Goal: Find specific page/section: Find specific page/section

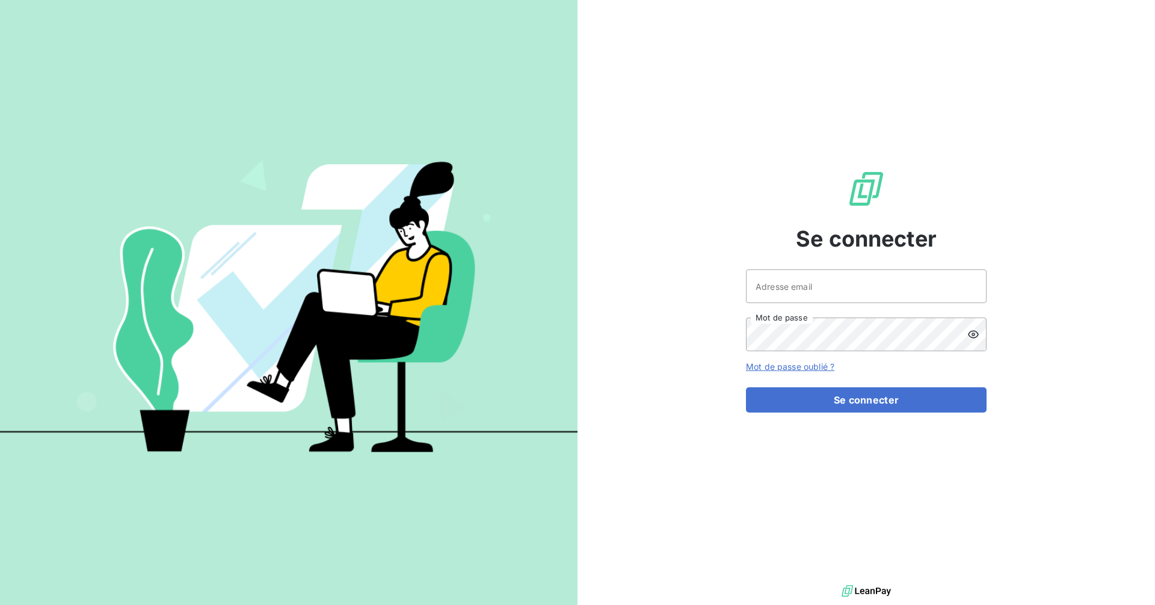
click at [846, 268] on div "Se connecter Adresse email Mot de passe Mot de passe oublié ? Se connecter" at bounding box center [866, 291] width 241 height 582
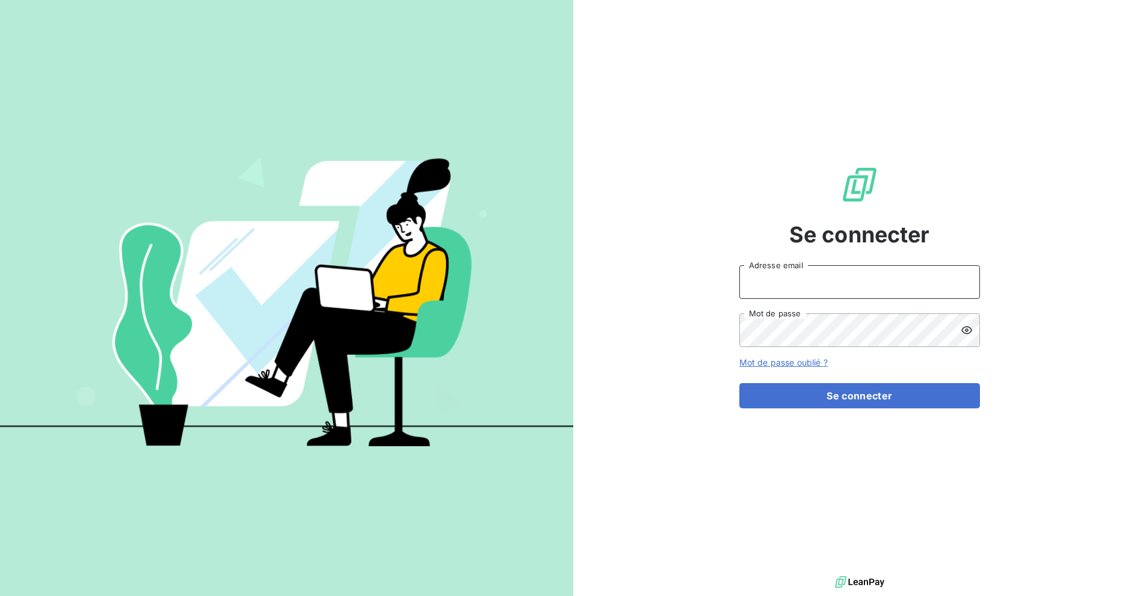
click at [841, 281] on input "Adresse email" at bounding box center [859, 282] width 241 height 34
type input "[EMAIL_ADDRESS][DOMAIN_NAME]"
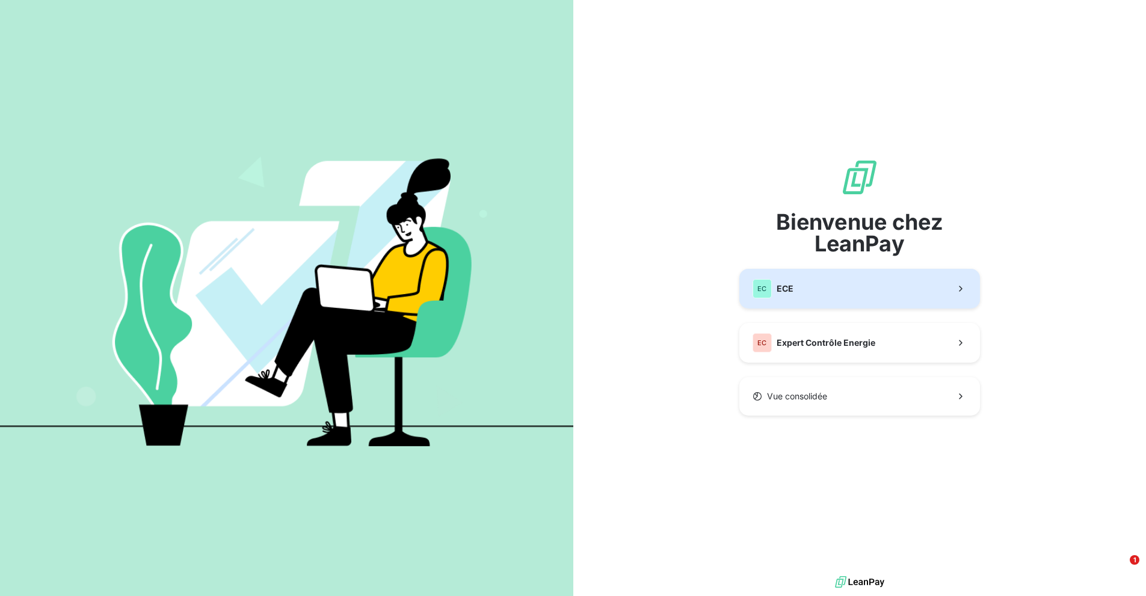
click at [833, 305] on button "EC ECE" at bounding box center [859, 289] width 241 height 40
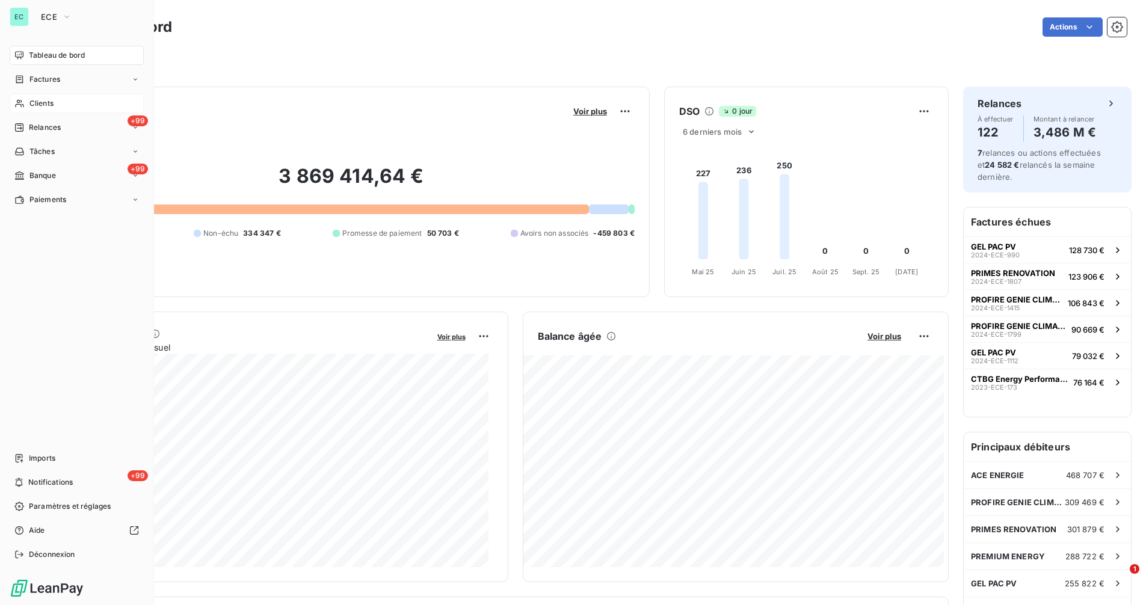
click at [35, 107] on span "Clients" at bounding box center [41, 103] width 24 height 11
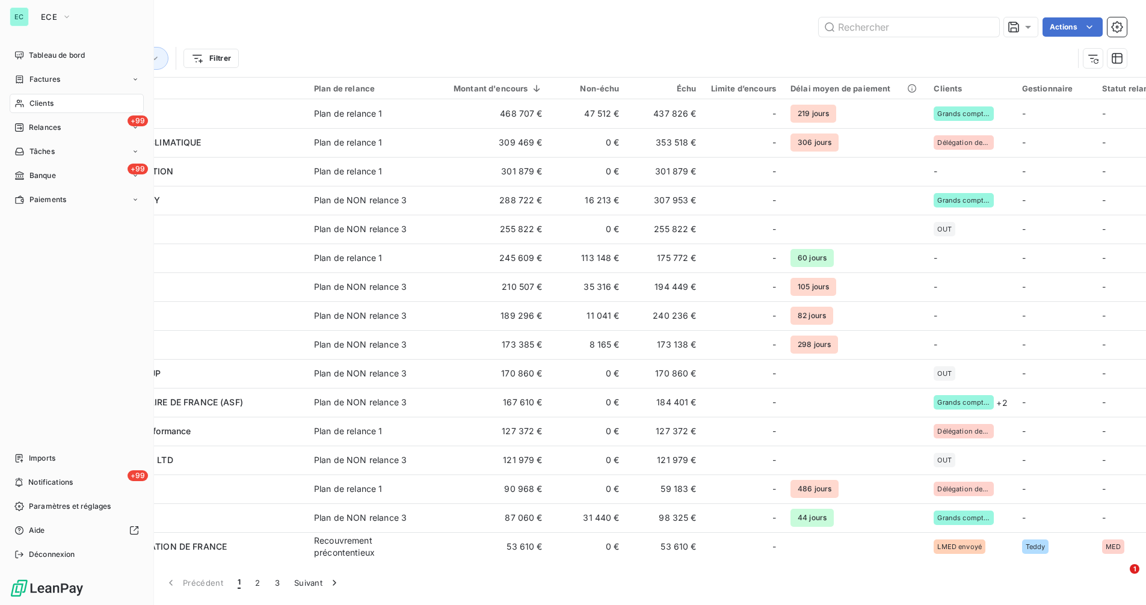
click at [51, 100] on span "Clients" at bounding box center [41, 103] width 24 height 11
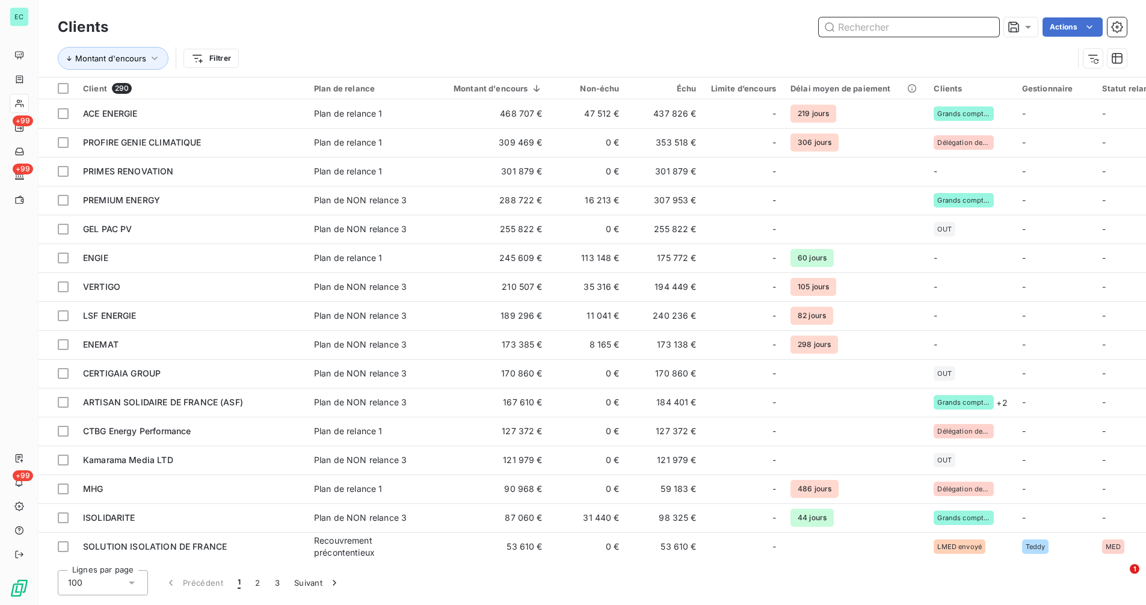
click at [847, 34] on input "text" at bounding box center [909, 26] width 180 height 19
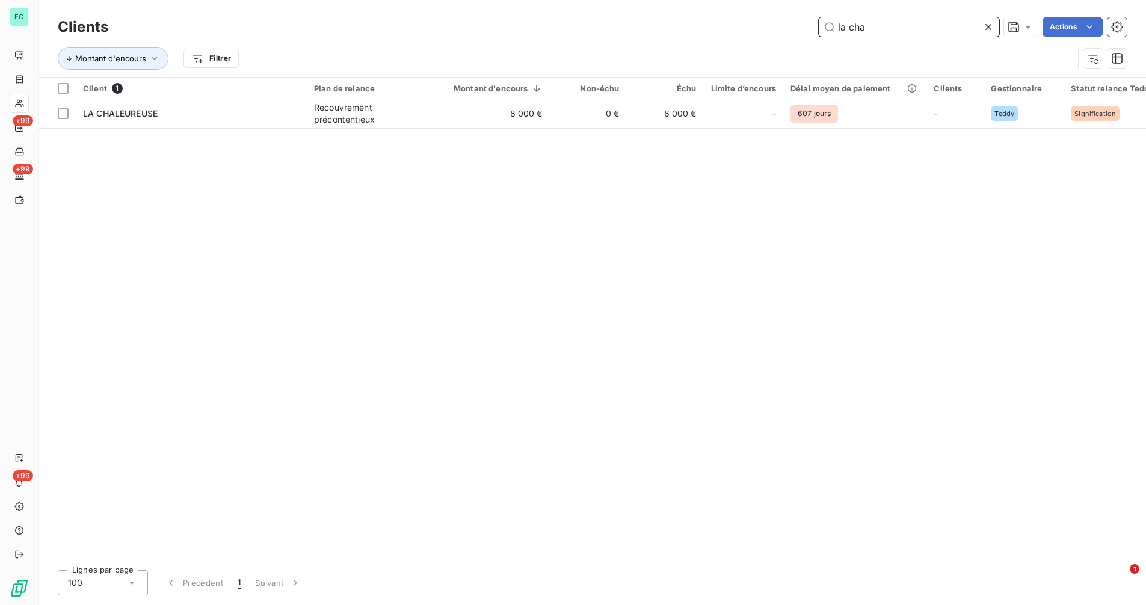
type input "la cha"
click at [501, 130] on div "Client 1 Plan de relance Montant d'encours Non-échu Échu Limite d’encours Délai…" at bounding box center [591, 319] width 1107 height 483
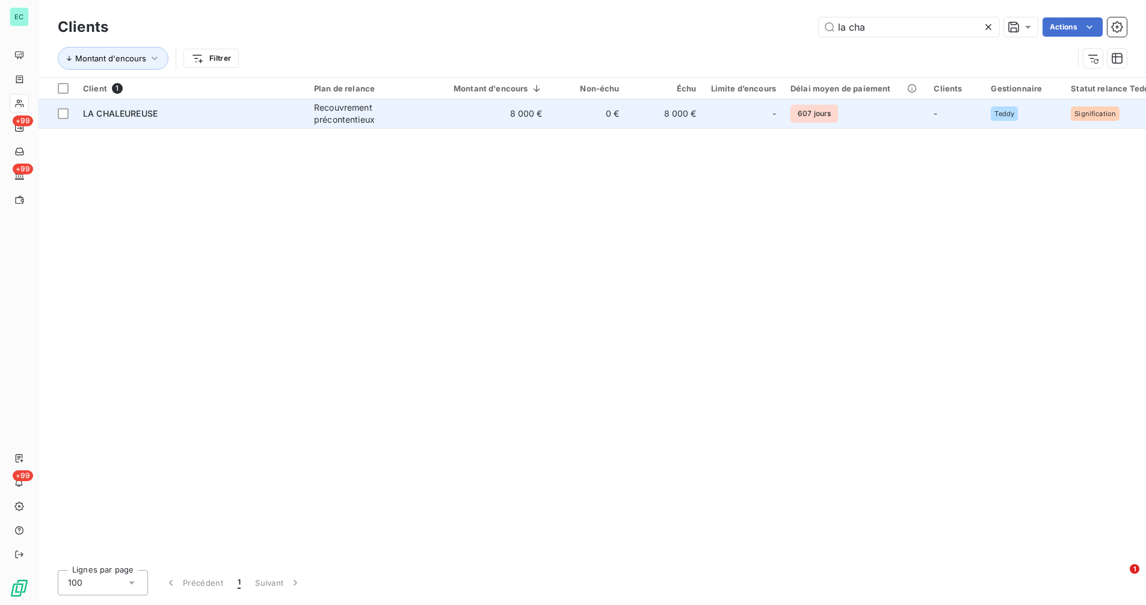
click at [498, 118] on td "8 000 €" at bounding box center [491, 113] width 118 height 29
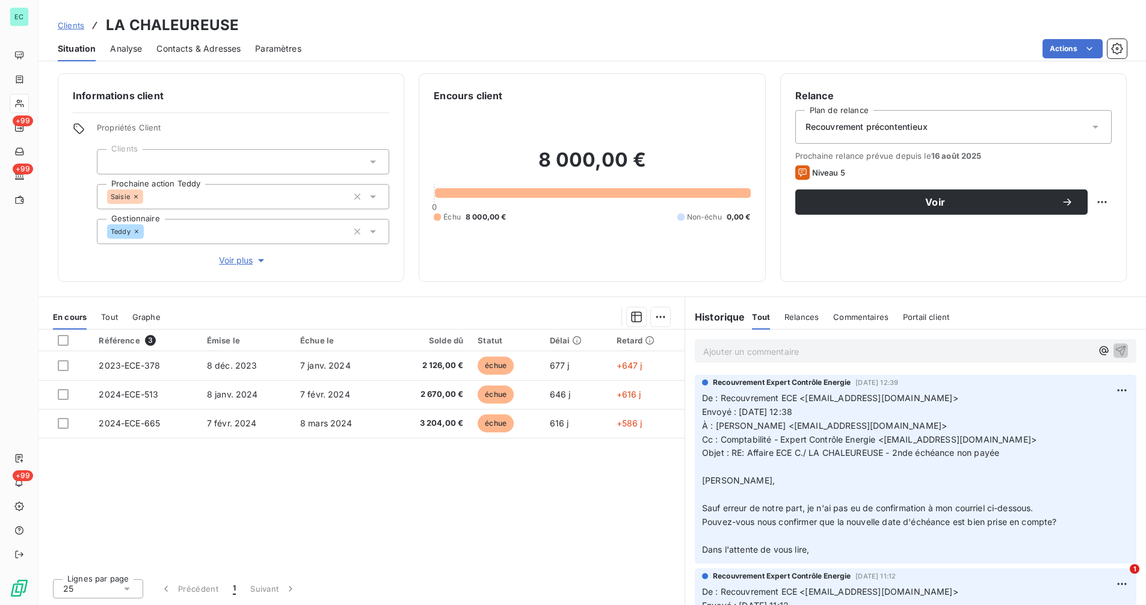
click at [792, 414] on span "Envoyé : [DATE] 12:38" at bounding box center [747, 412] width 90 height 10
click at [751, 453] on span "Objet : RE: Affaire ECE C./ LA CHALEUREUSE - 2nde échéance non payée" at bounding box center [850, 452] width 297 height 10
click at [748, 453] on span "Objet : RE: Affaire ECE C./ LA CHALEUREUSE - 2nde échéance non payée" at bounding box center [850, 452] width 297 height 10
click at [1025, 448] on p "De : Recouvrement ECE <[EMAIL_ADDRESS][DOMAIN_NAME]> Envoyé : [DATE] 12:38 À : …" at bounding box center [915, 474] width 427 height 165
copy span "Affaire ECE C./ LA CHALEUREUSE - 2nde échéance non payée"
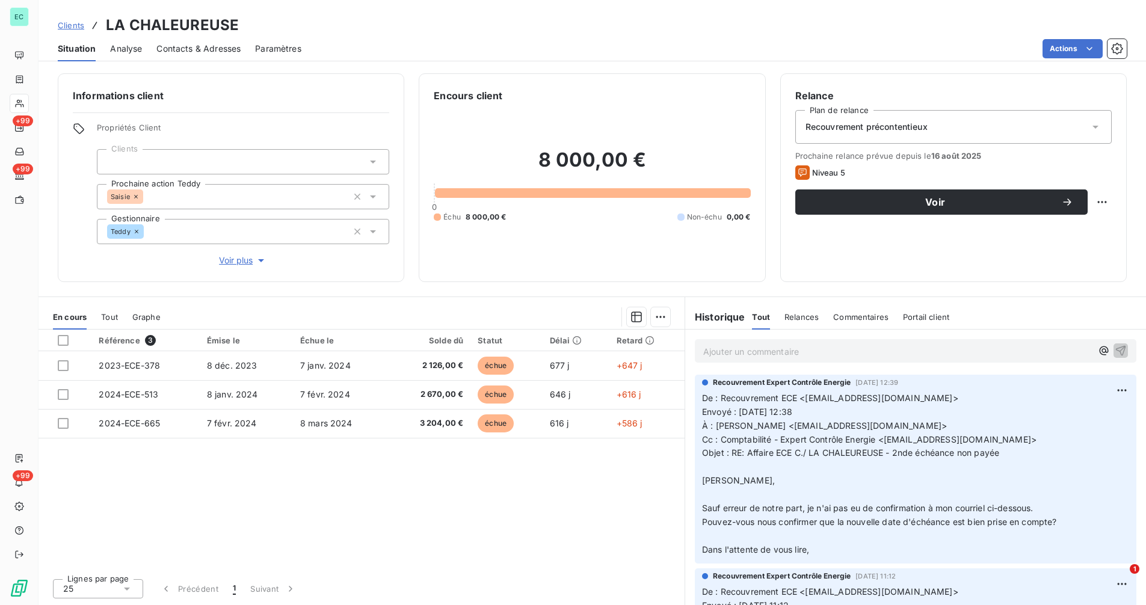
click at [788, 354] on p "Ajouter un commentaire ﻿" at bounding box center [897, 351] width 389 height 15
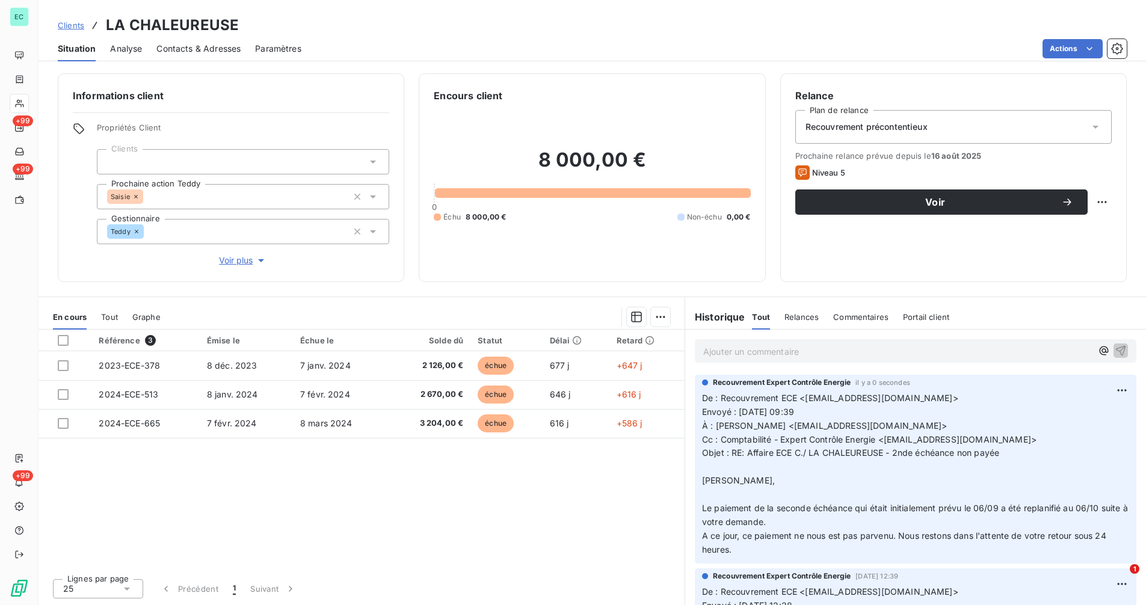
click at [128, 263] on button "Voir plus" at bounding box center [243, 260] width 292 height 13
